Goal: Find contact information: Find contact information

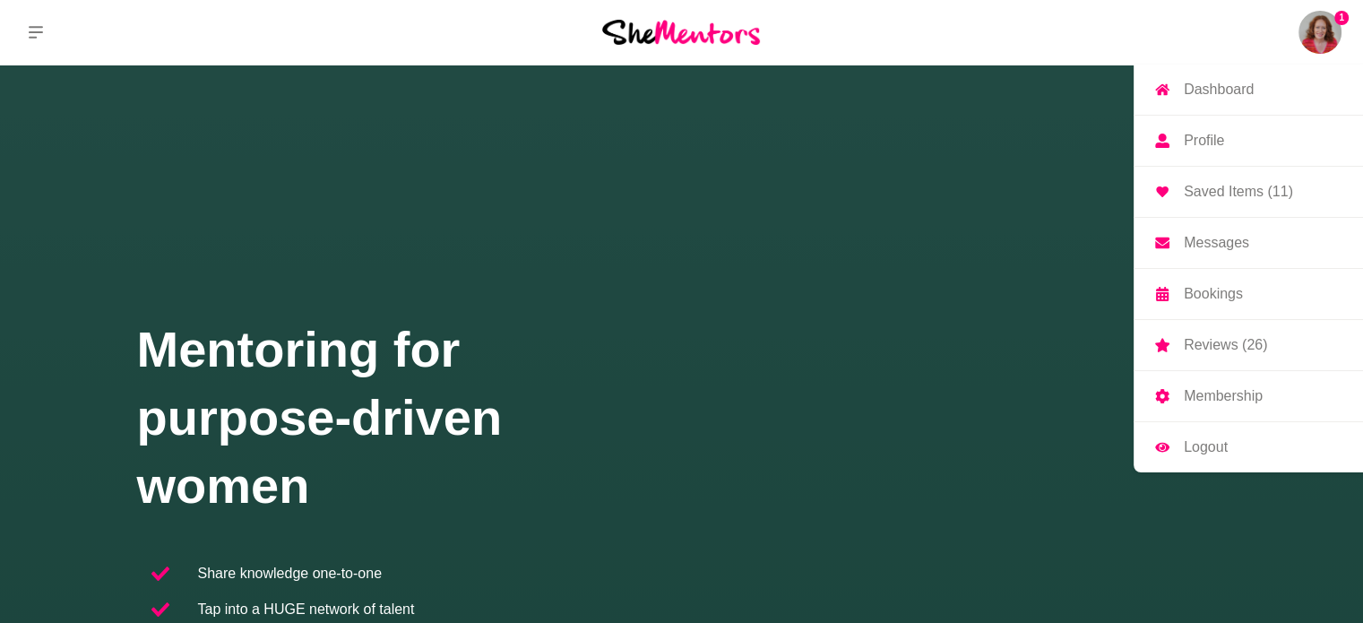
click at [1235, 236] on p "Messages" at bounding box center [1215, 243] width 65 height 14
click at [1198, 237] on p "Messages" at bounding box center [1215, 243] width 65 height 14
click at [1320, 27] on img at bounding box center [1319, 32] width 43 height 43
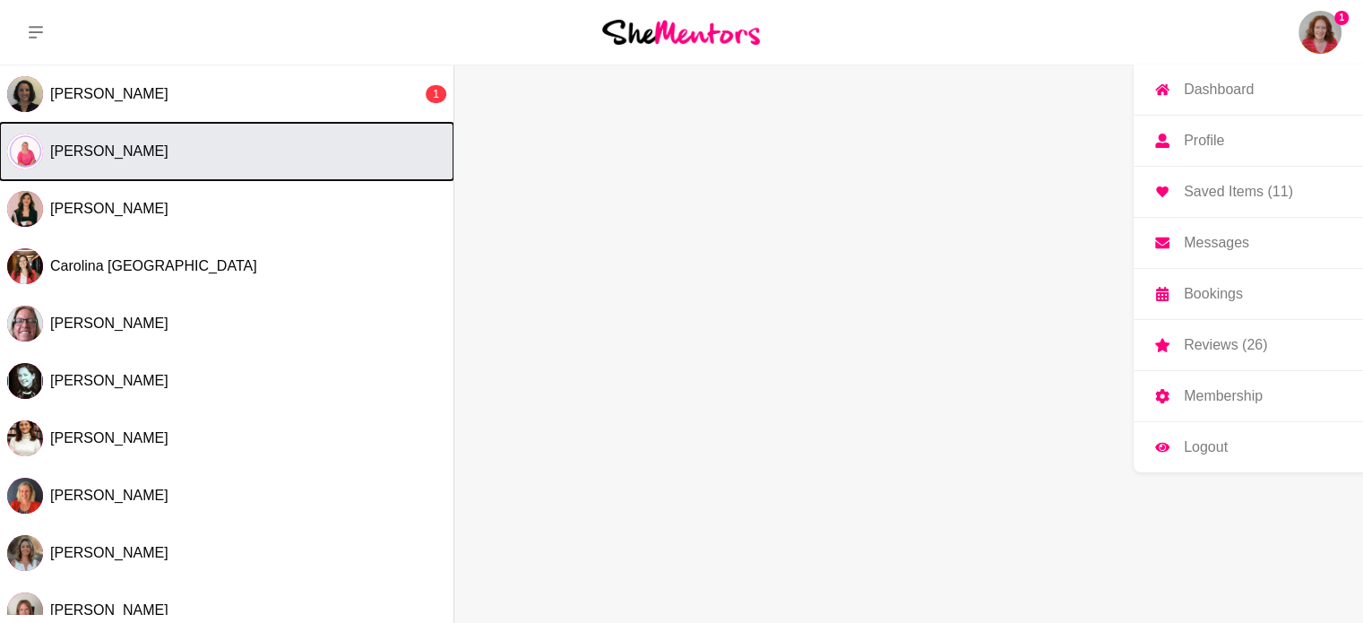
click at [140, 156] on span "[PERSON_NAME]" at bounding box center [109, 150] width 118 height 15
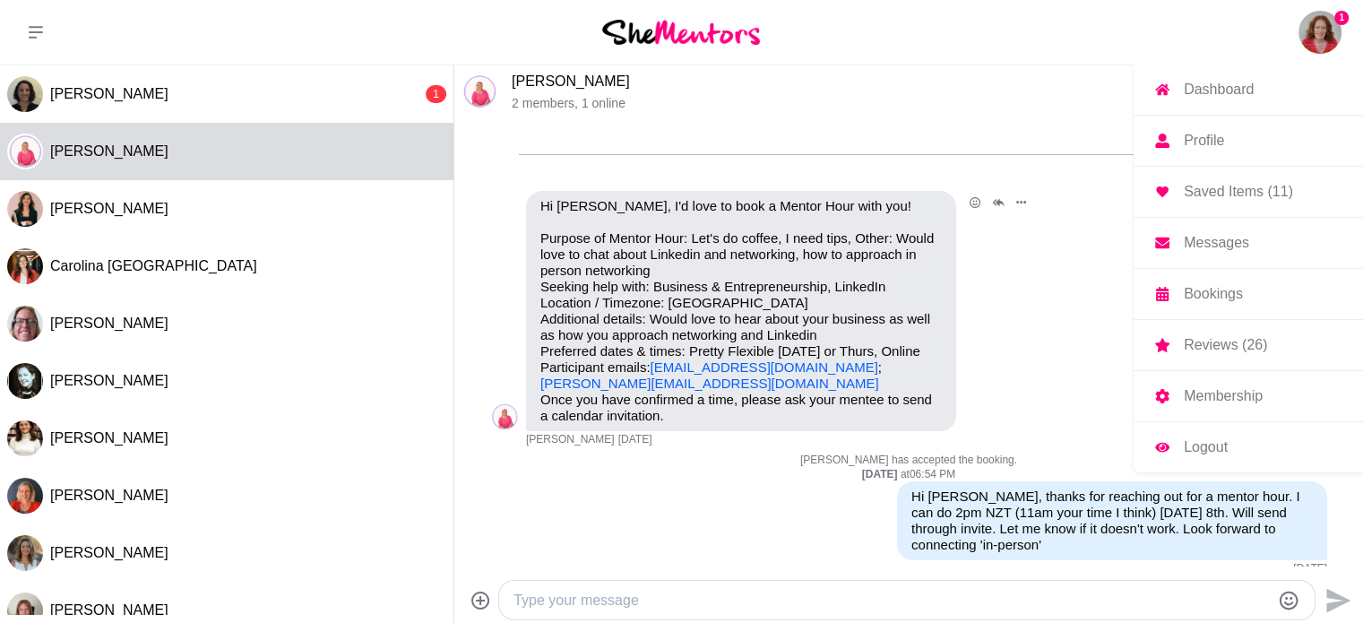
click at [745, 391] on p "Purpose of Mentor Hour: Let's do coffee, I need tips, Other: Would love to chat…" at bounding box center [740, 310] width 401 height 161
drag, startPoint x: 722, startPoint y: 406, endPoint x: 541, endPoint y: 398, distance: 181.1
click at [541, 398] on div "Hi [PERSON_NAME], I'd love to book a Mentor Hour with you! Purpose of Mentor Ho…" at bounding box center [740, 311] width 401 height 226
click at [541, 391] on link "[PERSON_NAME][EMAIL_ADDRESS][DOMAIN_NAME]" at bounding box center [709, 382] width 339 height 15
click at [760, 391] on p "Purpose of Mentor Hour: Let's do coffee, I need tips, Other: Would love to chat…" at bounding box center [740, 310] width 401 height 161
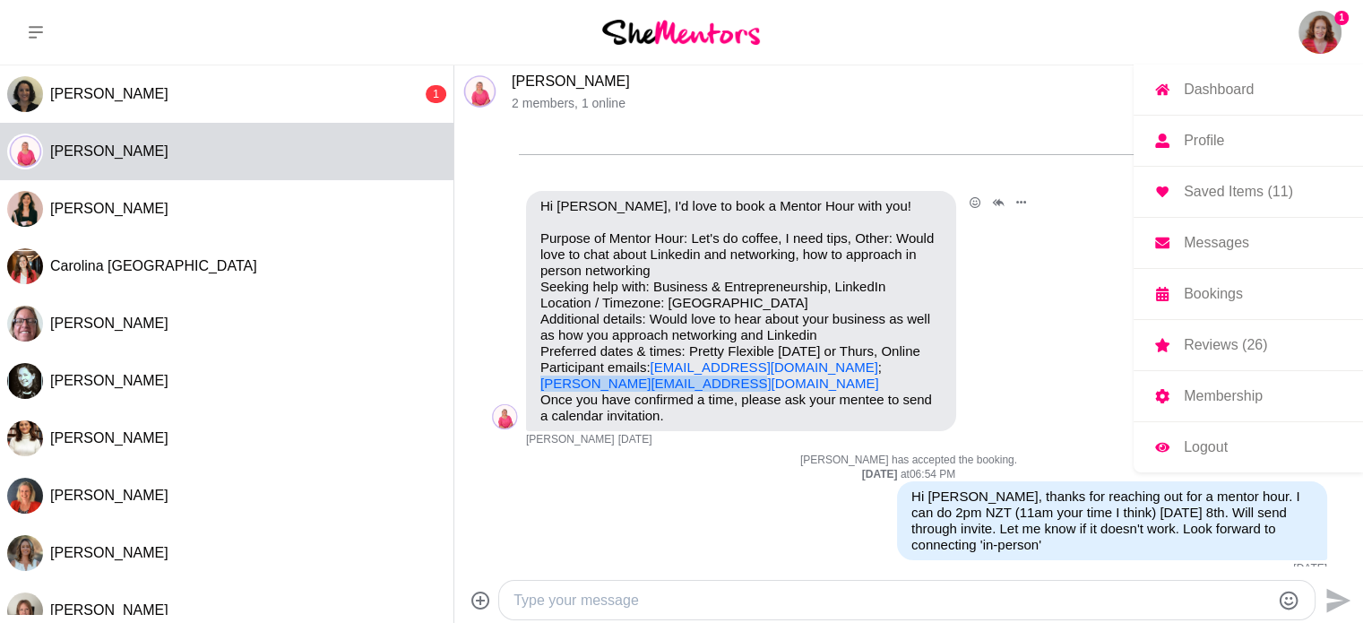
drag, startPoint x: 731, startPoint y: 400, endPoint x: 540, endPoint y: 400, distance: 190.8
click at [540, 391] on p "Purpose of Mentor Hour: Let's do coffee, I need tips, Other: Would love to chat…" at bounding box center [740, 310] width 401 height 161
click at [577, 391] on link "[PERSON_NAME][EMAIL_ADDRESS][DOMAIN_NAME]" at bounding box center [709, 382] width 339 height 15
copy link "[PERSON_NAME][EMAIL_ADDRESS][DOMAIN_NAME]"
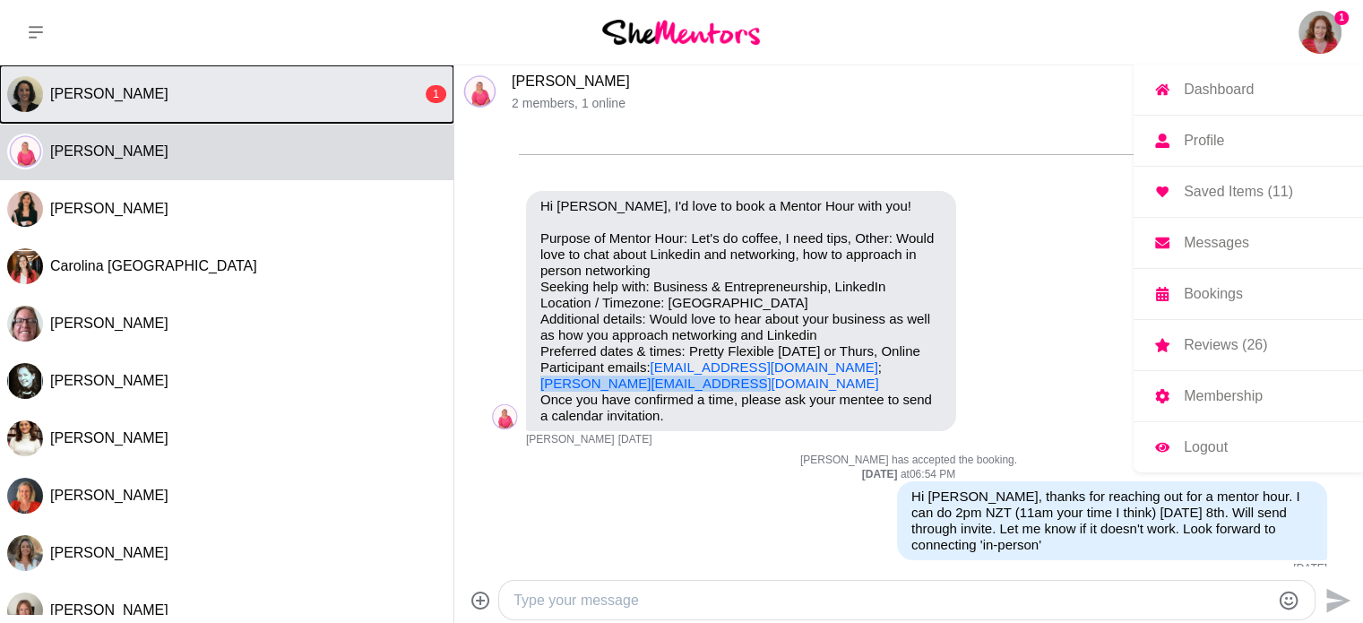
click at [159, 80] on button "[PERSON_NAME] 1" at bounding box center [226, 93] width 453 height 57
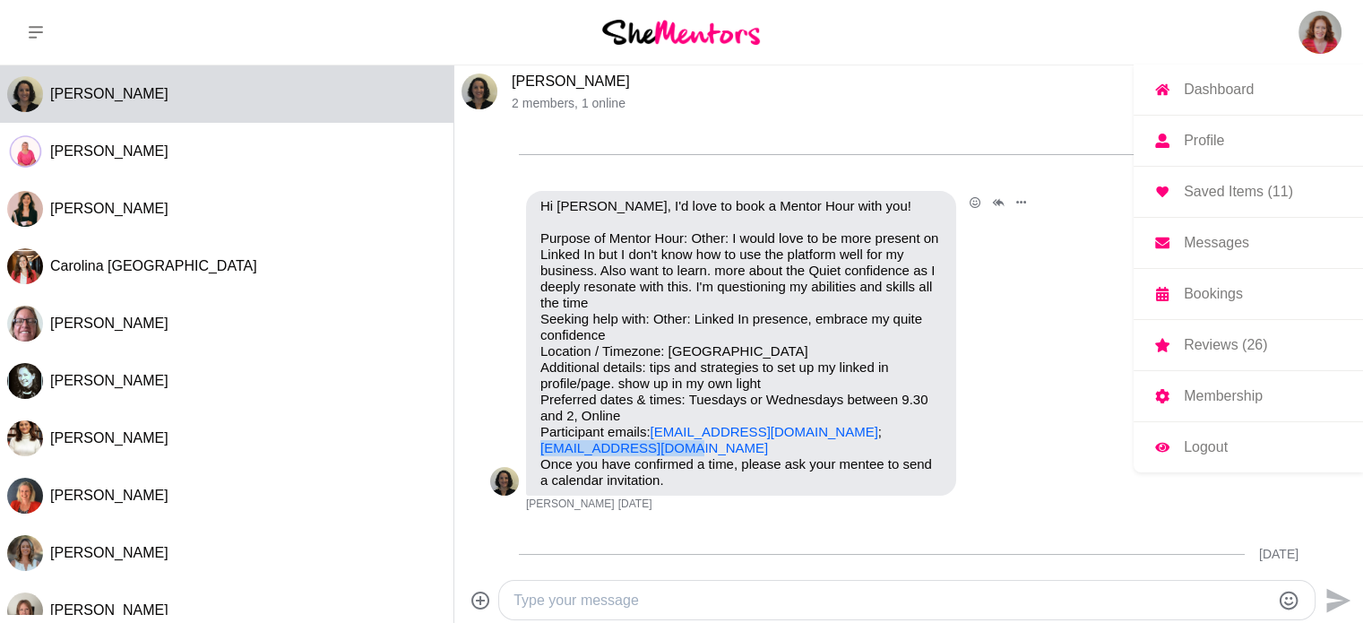
drag, startPoint x: 670, startPoint y: 446, endPoint x: 536, endPoint y: 450, distance: 134.4
click at [536, 450] on div "Hi [PERSON_NAME], I'd love to book a Mentor Hour with you! Purpose of Mentor Ho…" at bounding box center [741, 343] width 430 height 305
copy link "[EMAIL_ADDRESS][DOMAIN_NAME]"
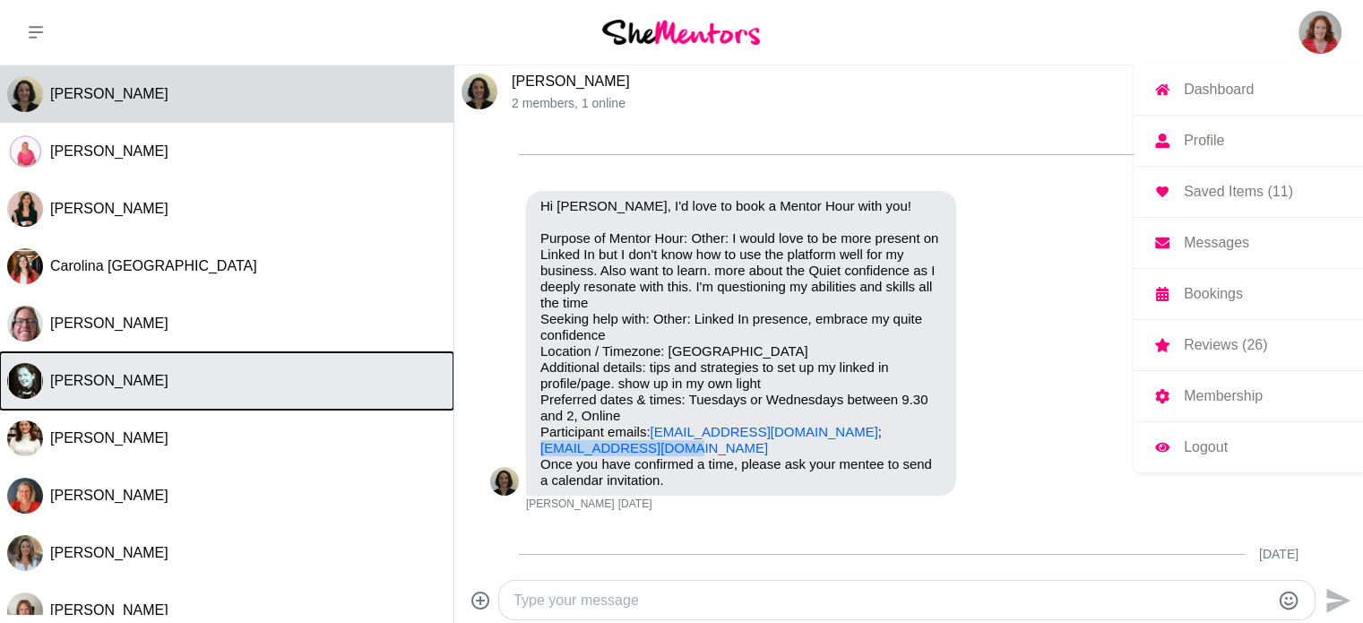
click at [168, 383] on div "[PERSON_NAME]" at bounding box center [248, 381] width 396 height 18
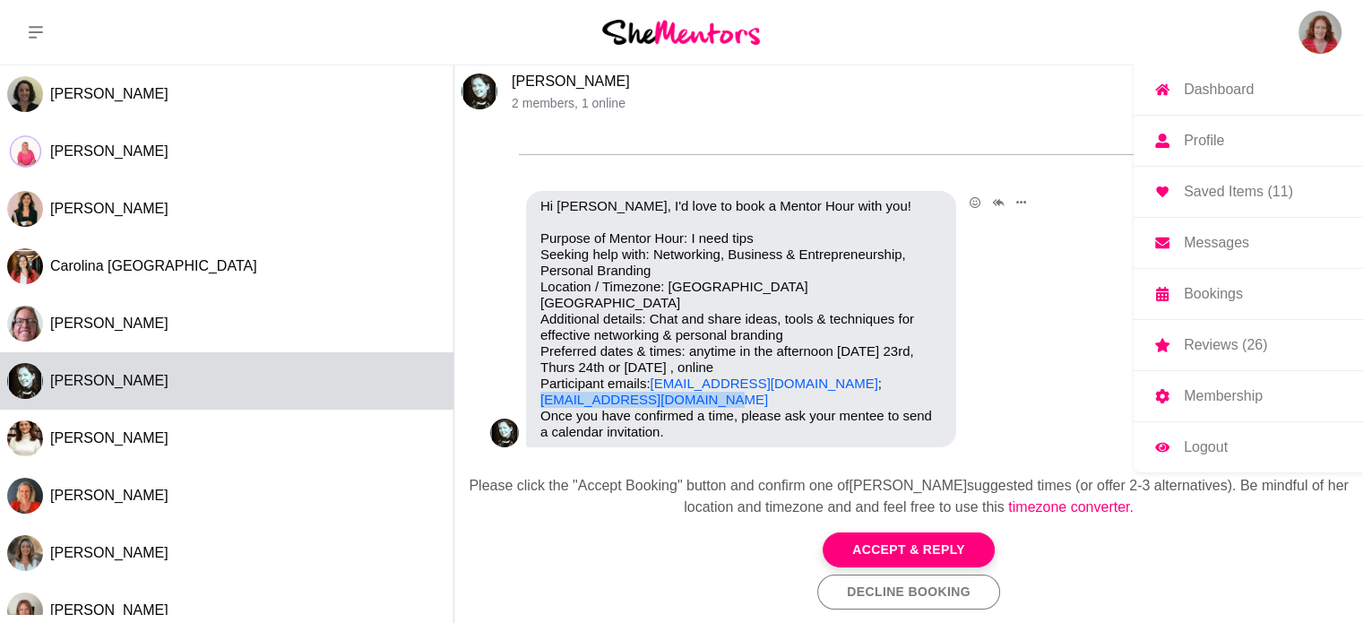
drag, startPoint x: 715, startPoint y: 383, endPoint x: 538, endPoint y: 382, distance: 176.5
click at [538, 382] on div "Hi [PERSON_NAME], I'd love to book a Mentor Hour with you! Purpose of Mentor Ho…" at bounding box center [741, 319] width 430 height 256
copy link "[EMAIL_ADDRESS][DOMAIN_NAME]"
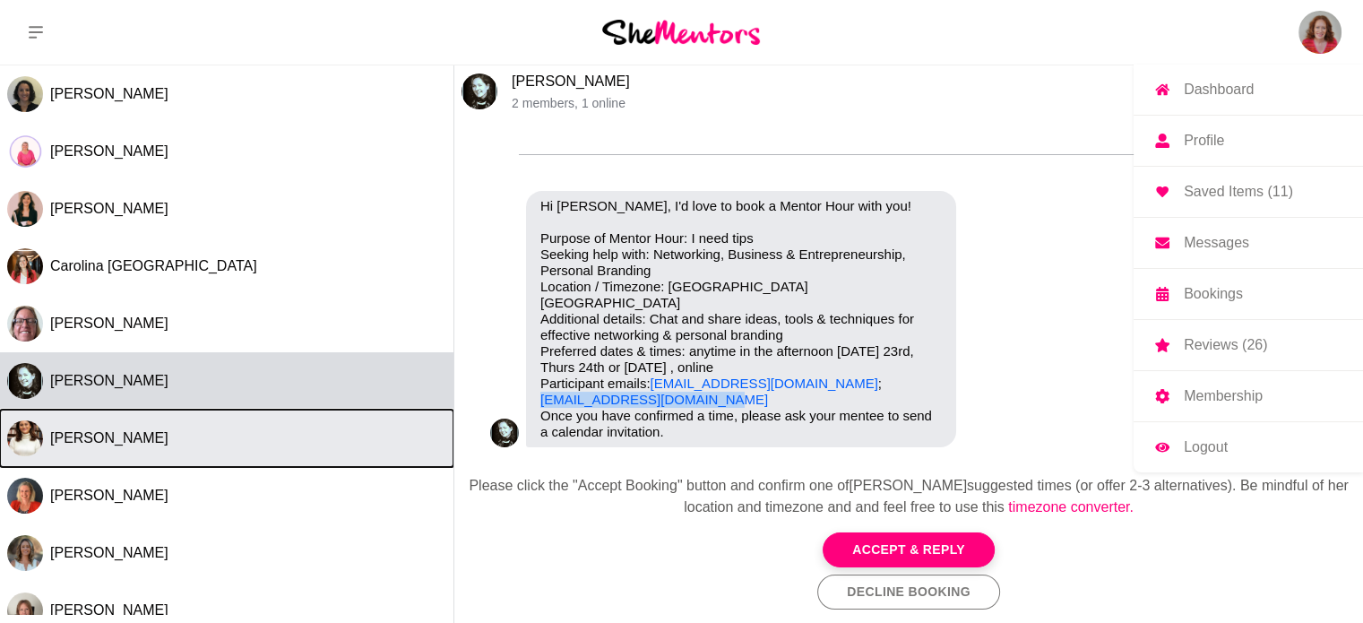
click at [179, 432] on div "[PERSON_NAME]" at bounding box center [248, 438] width 396 height 18
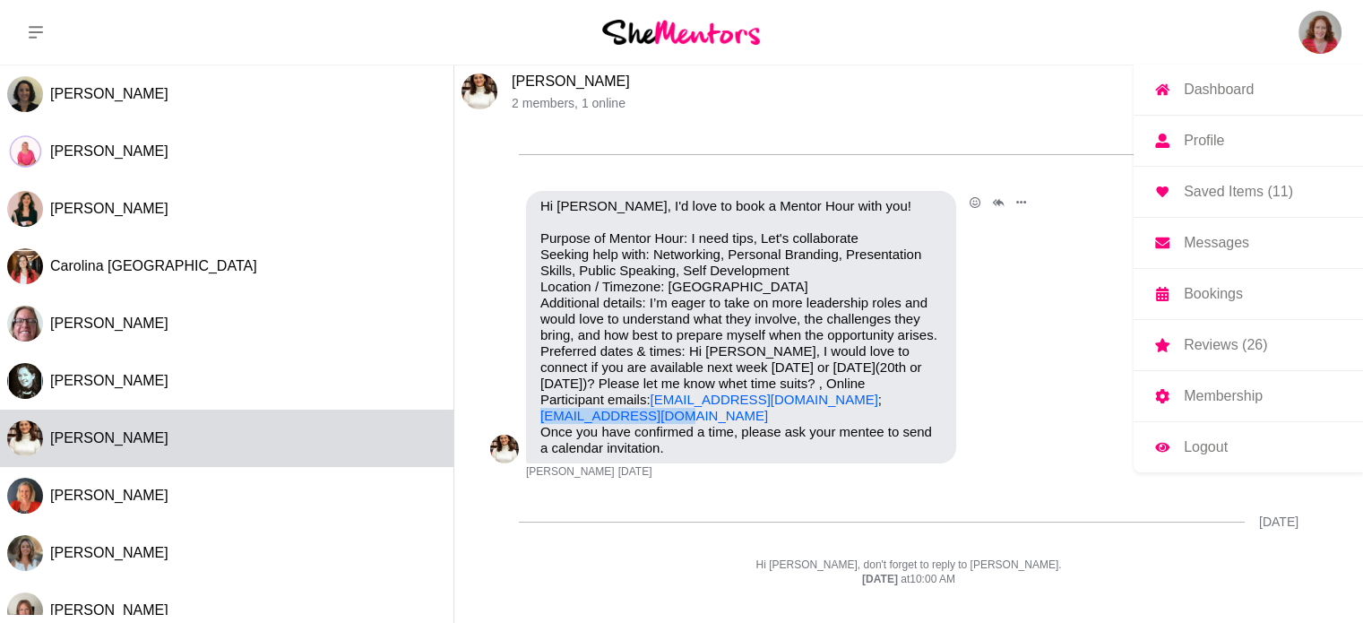
drag, startPoint x: 700, startPoint y: 414, endPoint x: 540, endPoint y: 417, distance: 159.5
click at [540, 417] on p "Purpose of Mentor Hour: I need tips, Let's collaborate Seeking help with: Netwo…" at bounding box center [740, 326] width 401 height 193
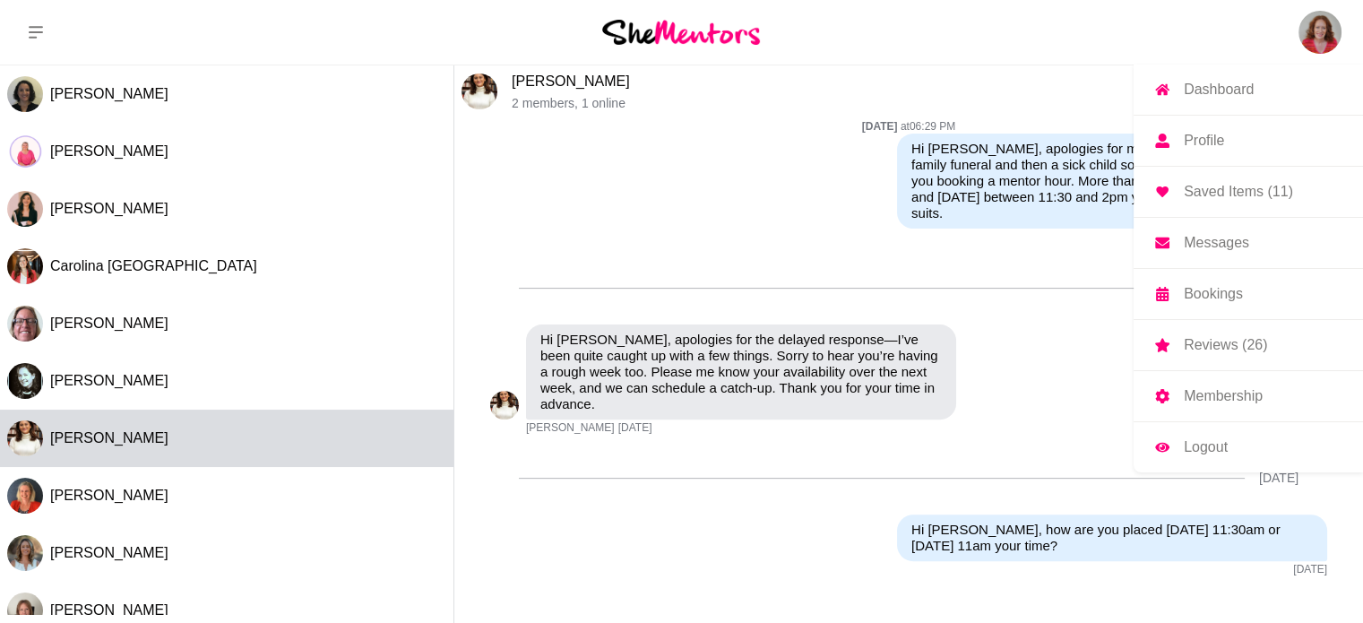
scroll to position [359, 0]
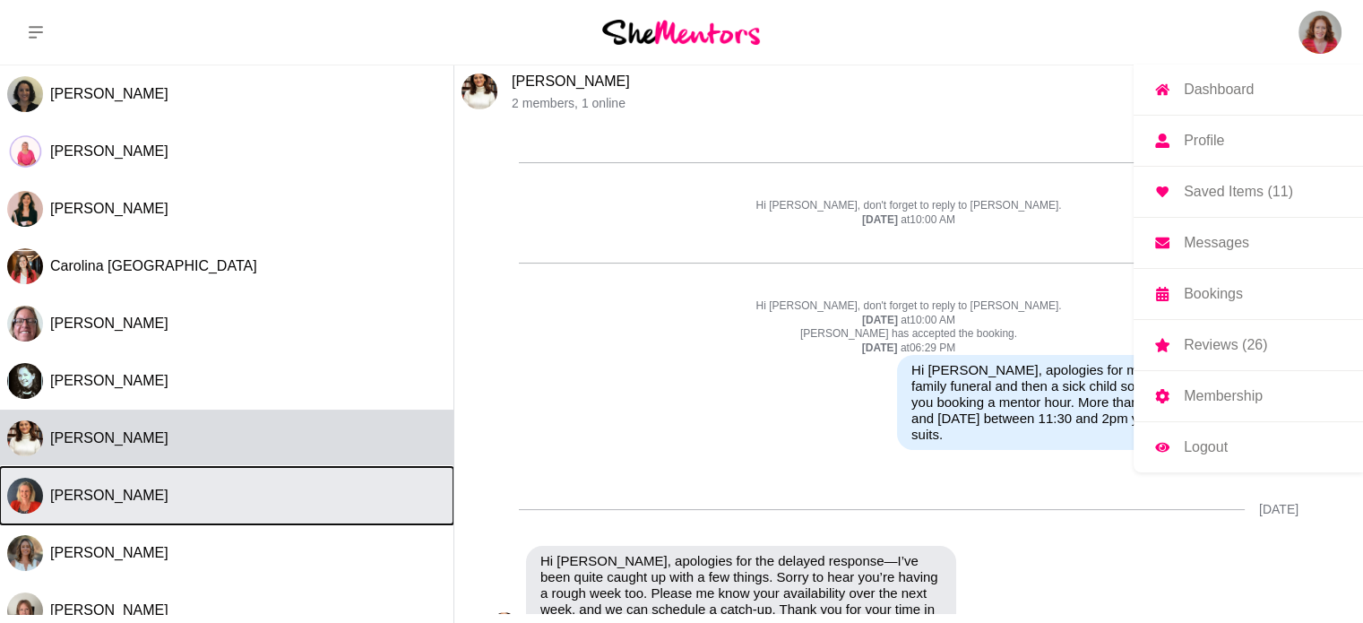
click at [222, 494] on div "[PERSON_NAME]" at bounding box center [248, 495] width 396 height 18
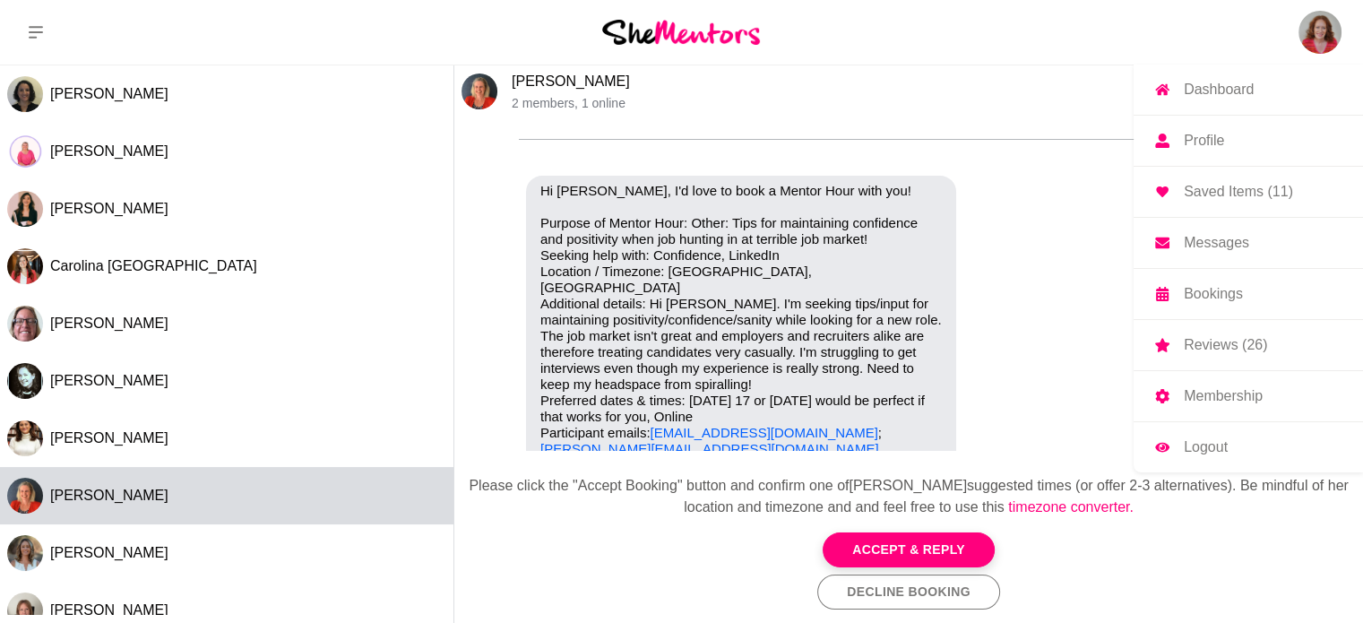
scroll to position [0, 0]
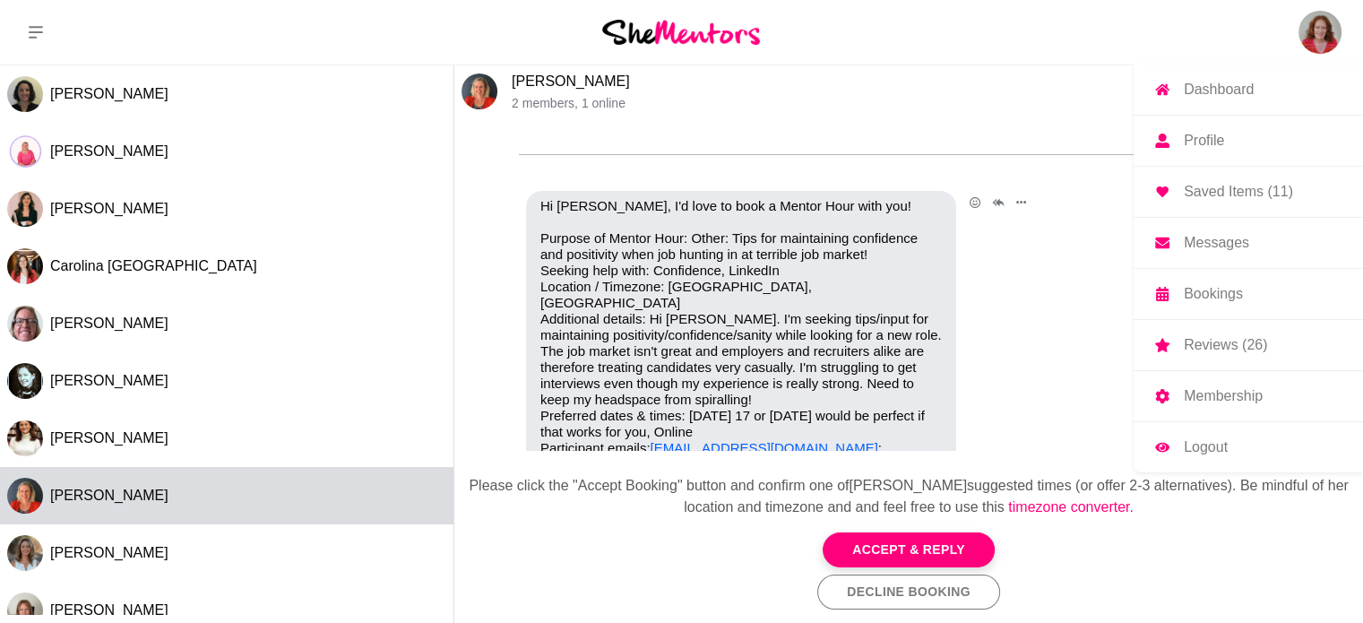
drag, startPoint x: 827, startPoint y: 433, endPoint x: 946, endPoint y: 429, distance: 119.2
click at [946, 429] on div "Hi [PERSON_NAME], I'd love to book a Mentor Hour with you! Purpose of Mentor Ho…" at bounding box center [741, 351] width 430 height 321
copy link "[PERSON_NAME][EMAIL_ADDRESS][DOMAIN_NAME]"
drag, startPoint x: 643, startPoint y: 86, endPoint x: 557, endPoint y: 86, distance: 86.0
click at [557, 86] on p "[PERSON_NAME]" at bounding box center [916, 82] width 808 height 18
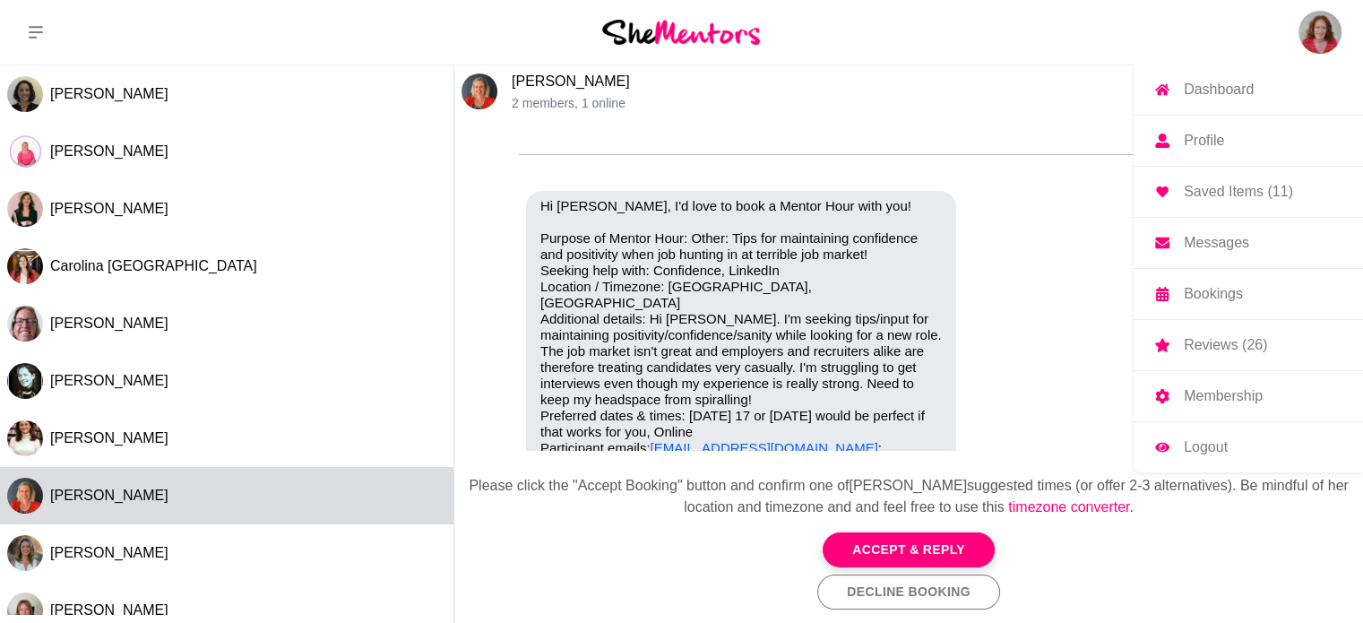
copy link "[PERSON_NAME]"
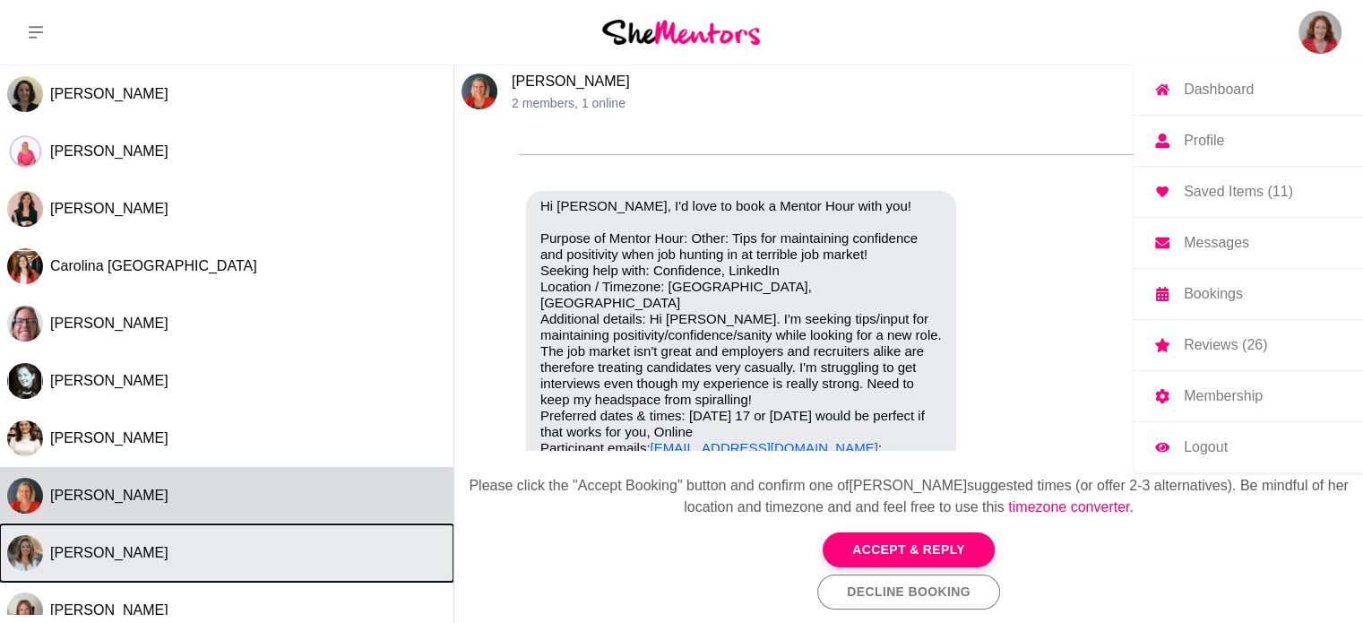
click at [99, 558] on span "[PERSON_NAME]" at bounding box center [109, 552] width 118 height 15
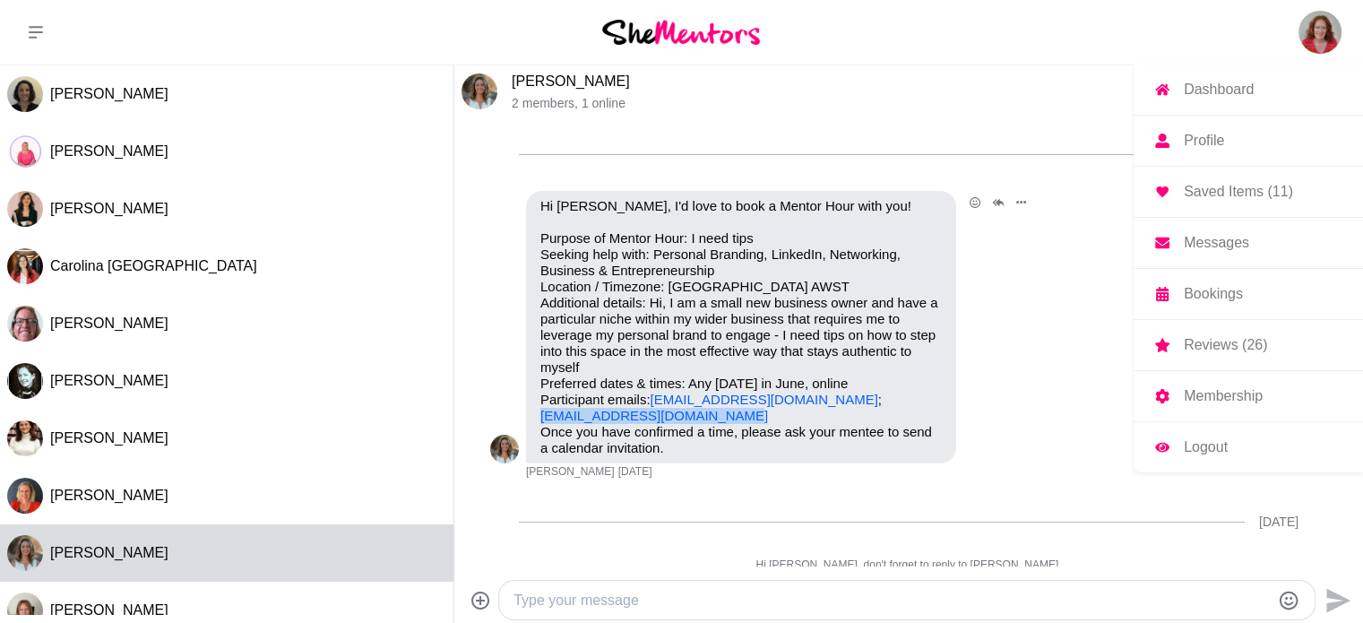
drag, startPoint x: 730, startPoint y: 415, endPoint x: 536, endPoint y: 418, distance: 194.4
click at [536, 418] on div "Hi [PERSON_NAME], I'd love to book a Mentor Hour with you! Purpose of Mentor Ho…" at bounding box center [741, 327] width 430 height 272
copy link "[EMAIL_ADDRESS][DOMAIN_NAME]"
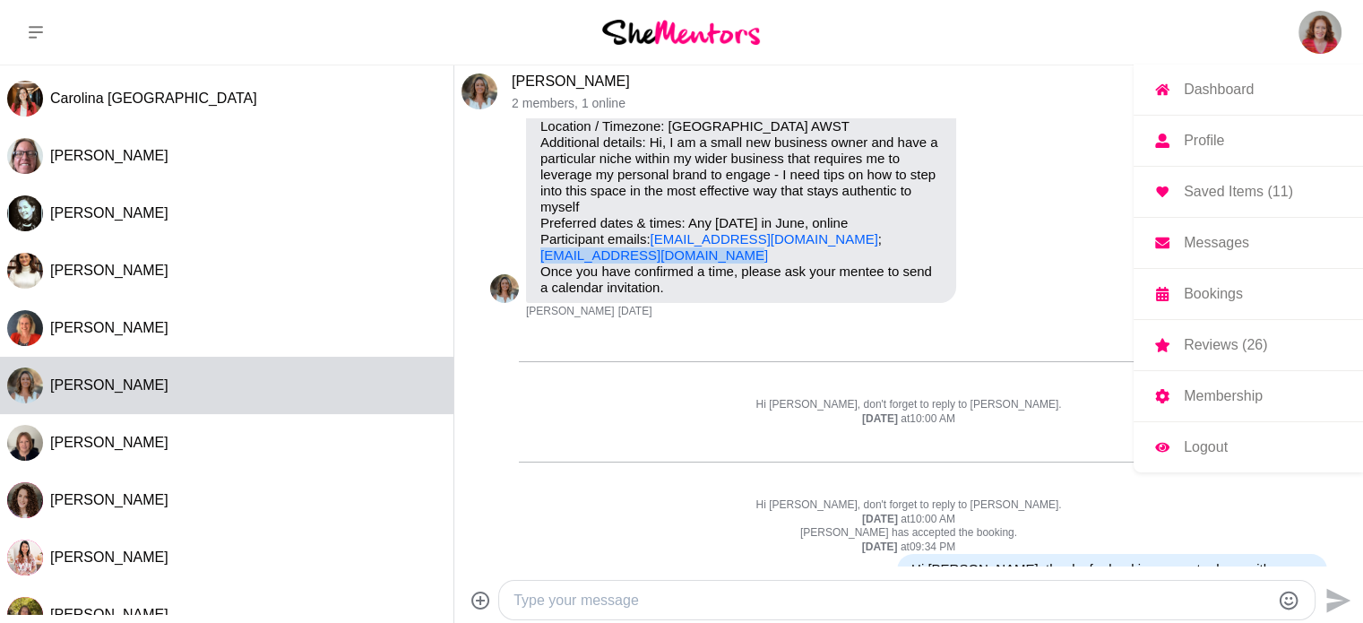
scroll to position [195, 0]
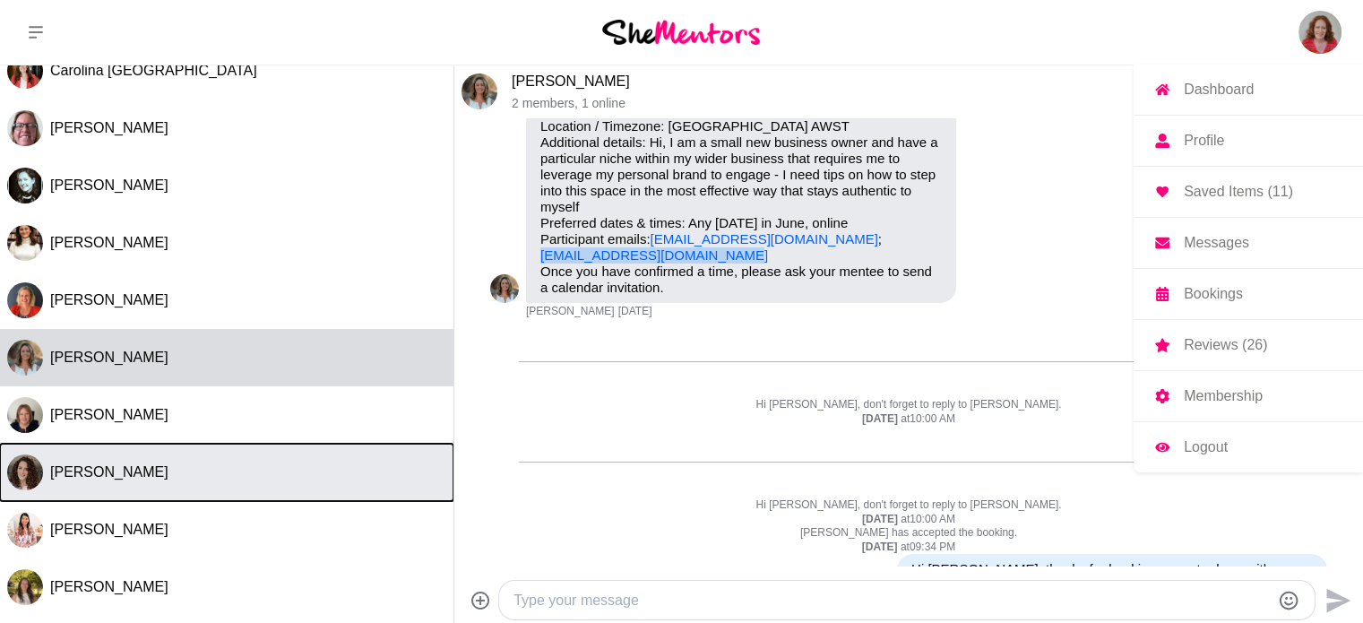
click at [254, 449] on button "[PERSON_NAME]" at bounding box center [226, 471] width 453 height 57
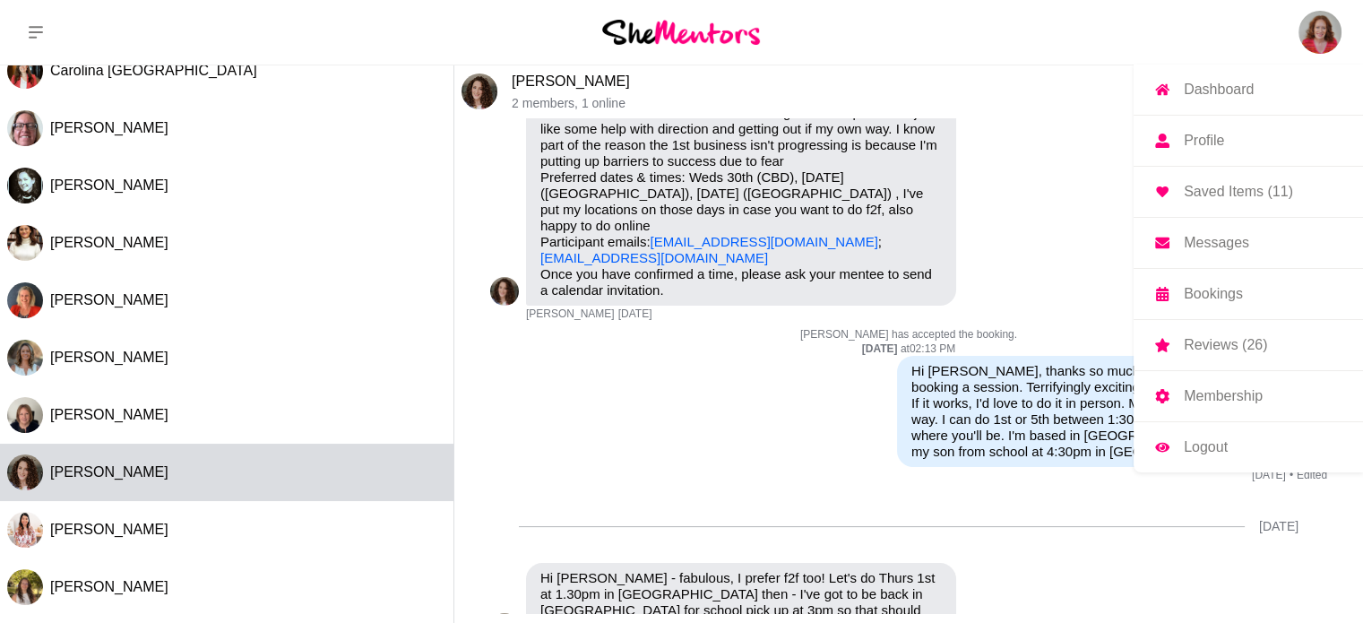
scroll to position [0, 0]
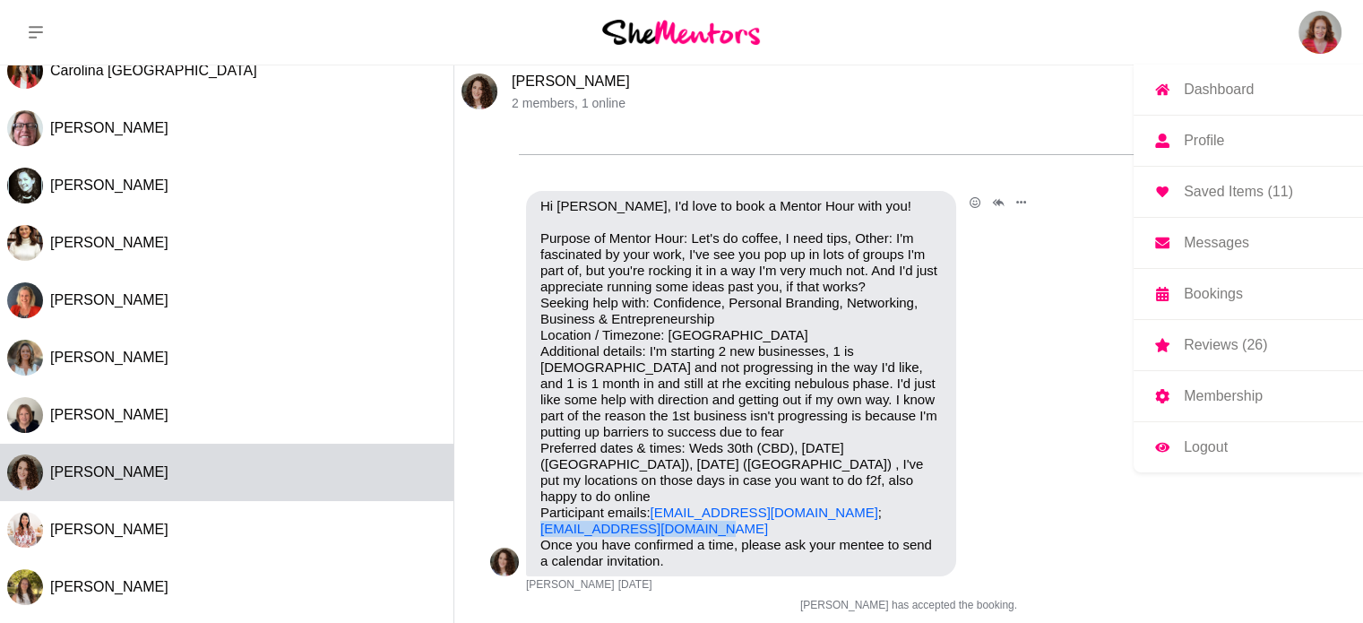
drag, startPoint x: 700, startPoint y: 509, endPoint x: 537, endPoint y: 513, distance: 162.2
click at [537, 513] on div "Hi [PERSON_NAME], I'd love to book a Mentor Hour with you! Purpose of Mentor Ho…" at bounding box center [741, 383] width 430 height 385
copy link "[EMAIL_ADDRESS][DOMAIN_NAME]"
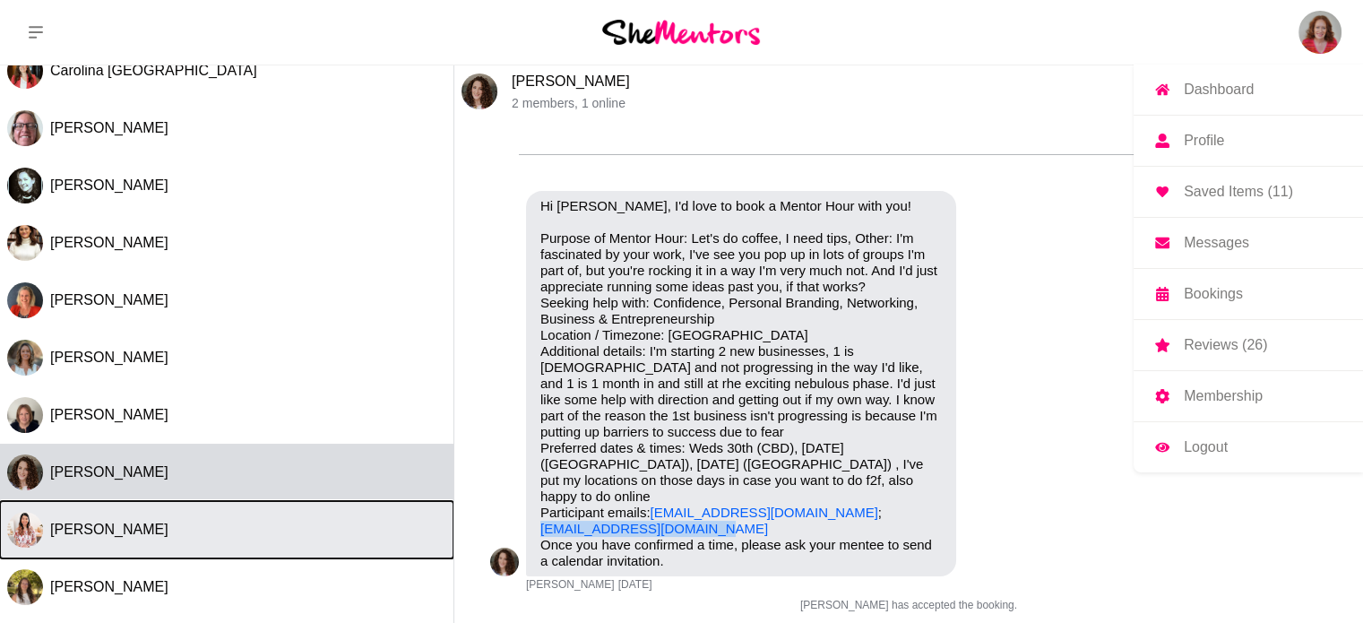
click at [137, 526] on div "[PERSON_NAME]" at bounding box center [248, 529] width 396 height 18
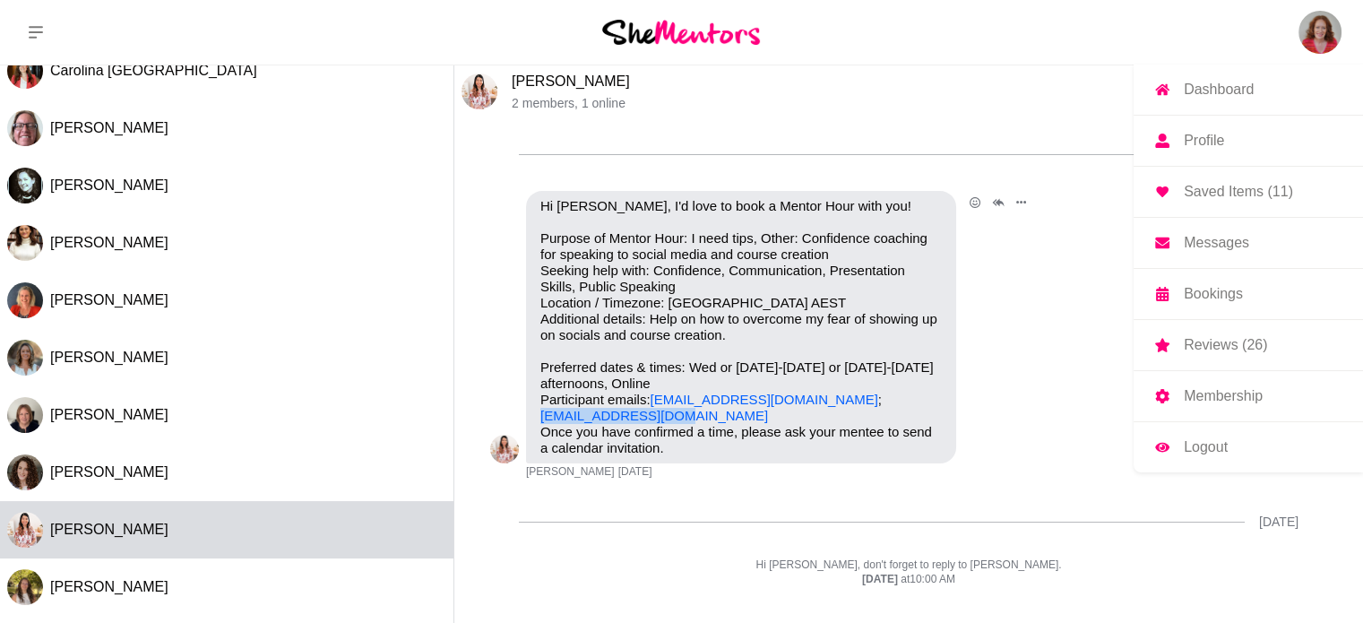
drag, startPoint x: 684, startPoint y: 415, endPoint x: 534, endPoint y: 415, distance: 149.6
click at [534, 415] on div "Hi [PERSON_NAME], I'd love to book a Mentor Hour with you! Purpose of Mentor Ho…" at bounding box center [741, 327] width 430 height 272
copy link "[EMAIL_ADDRESS][DOMAIN_NAME]"
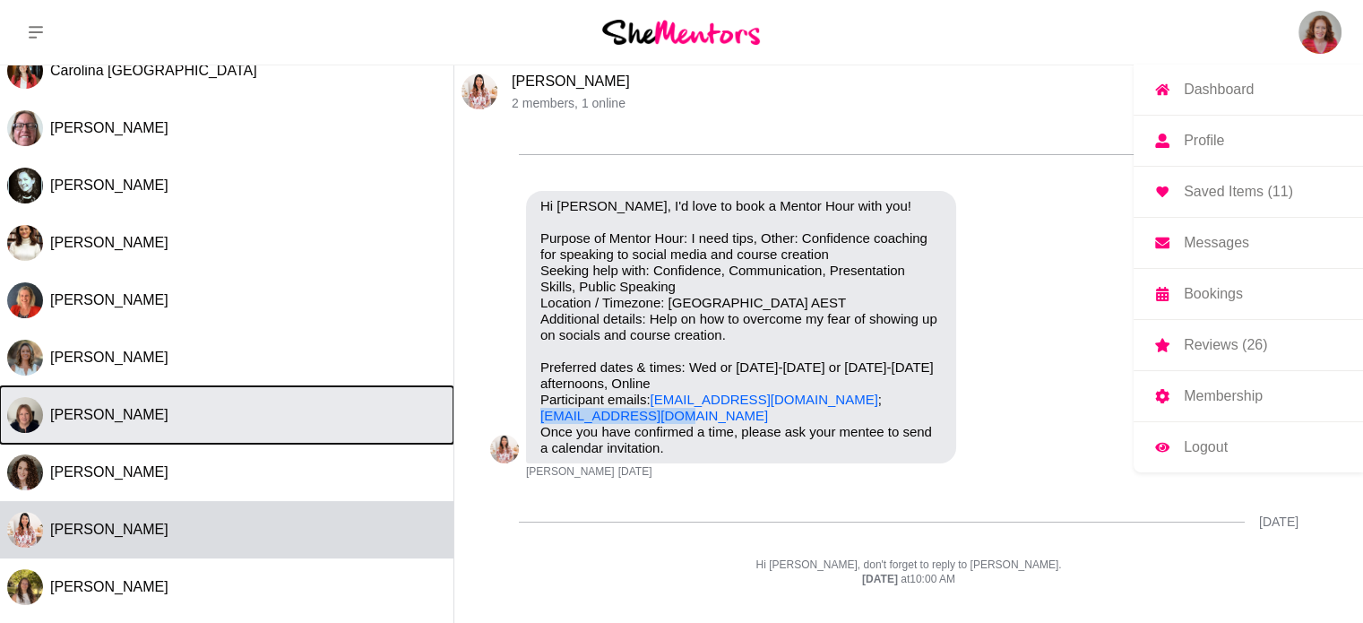
click at [147, 436] on button "[PERSON_NAME]" at bounding box center [226, 414] width 453 height 57
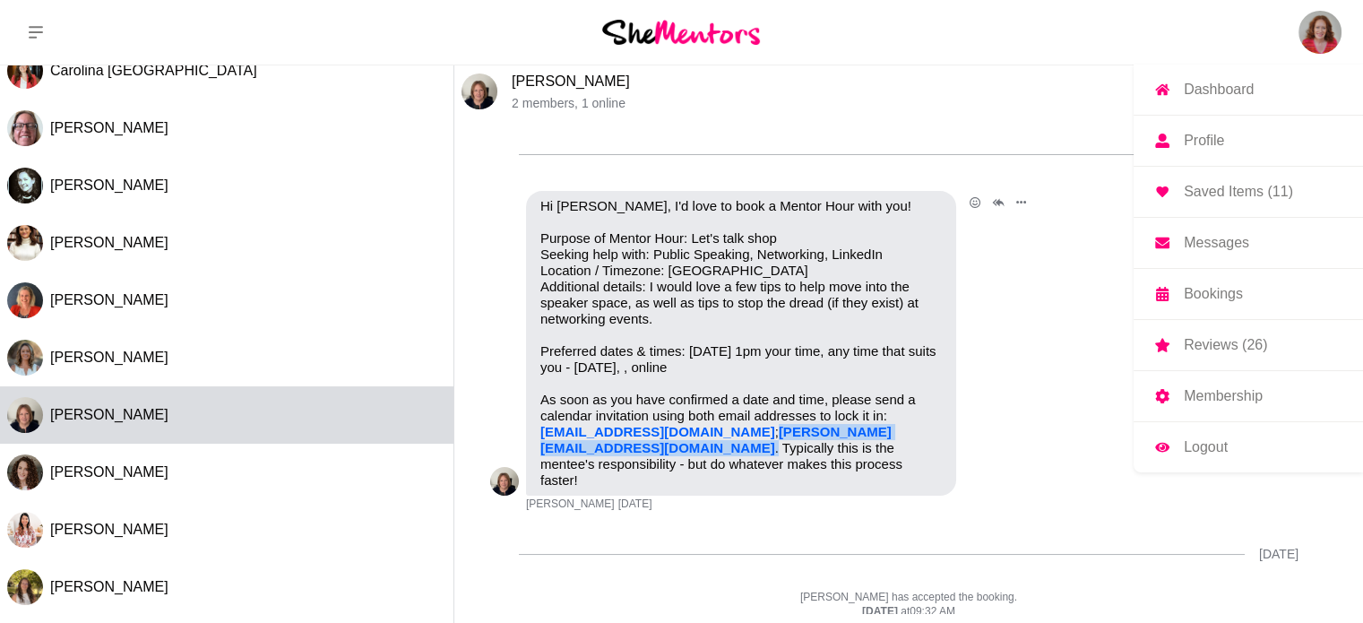
drag, startPoint x: 900, startPoint y: 430, endPoint x: 735, endPoint y: 429, distance: 164.8
click at [735, 429] on p "As soon as you have confirmed a date and time, please send a calendar invitatio…" at bounding box center [740, 439] width 401 height 97
copy p "[PERSON_NAME][EMAIL_ADDRESS][DOMAIN_NAME] ."
